Goal: Transaction & Acquisition: Purchase product/service

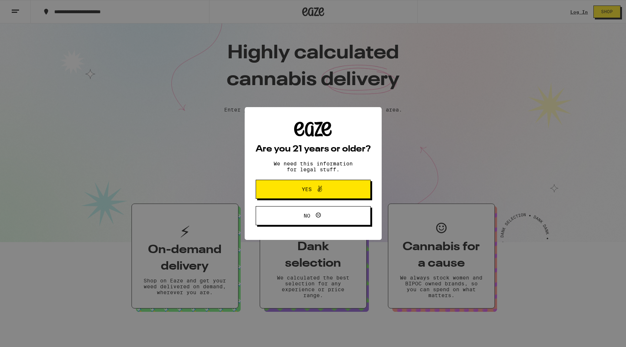
click at [295, 133] on icon at bounding box center [313, 129] width 38 height 15
click at [297, 192] on span "Yes" at bounding box center [313, 189] width 56 height 10
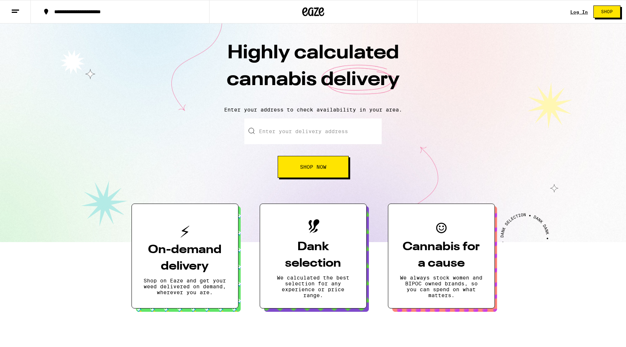
click at [295, 127] on input "Enter your delivery address" at bounding box center [312, 131] width 137 height 26
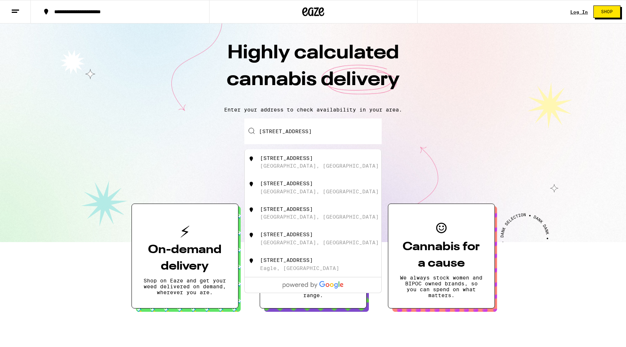
click at [304, 167] on div "[STREET_ADDRESS]" at bounding box center [325, 162] width 131 height 14
type input "[STREET_ADDRESS]"
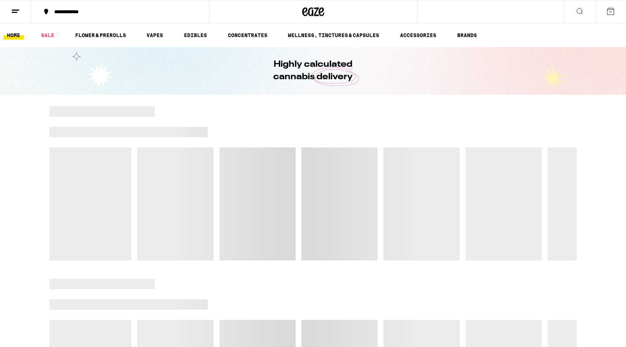
click at [581, 12] on icon at bounding box center [580, 11] width 9 height 9
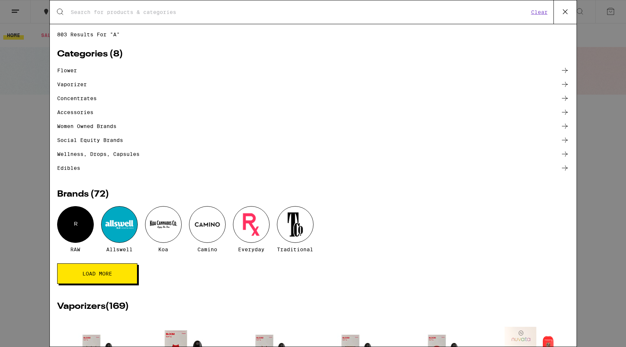
type input "a"
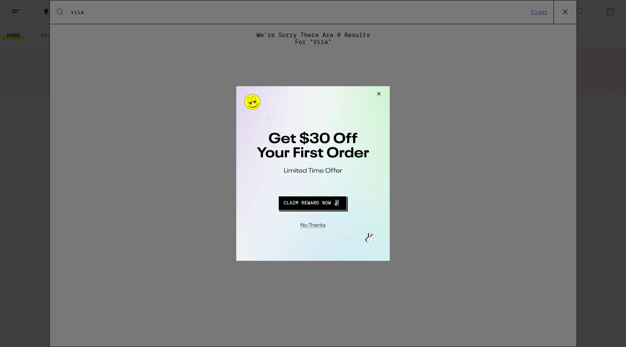
type input "viia"
